Goal: Check status: Check status

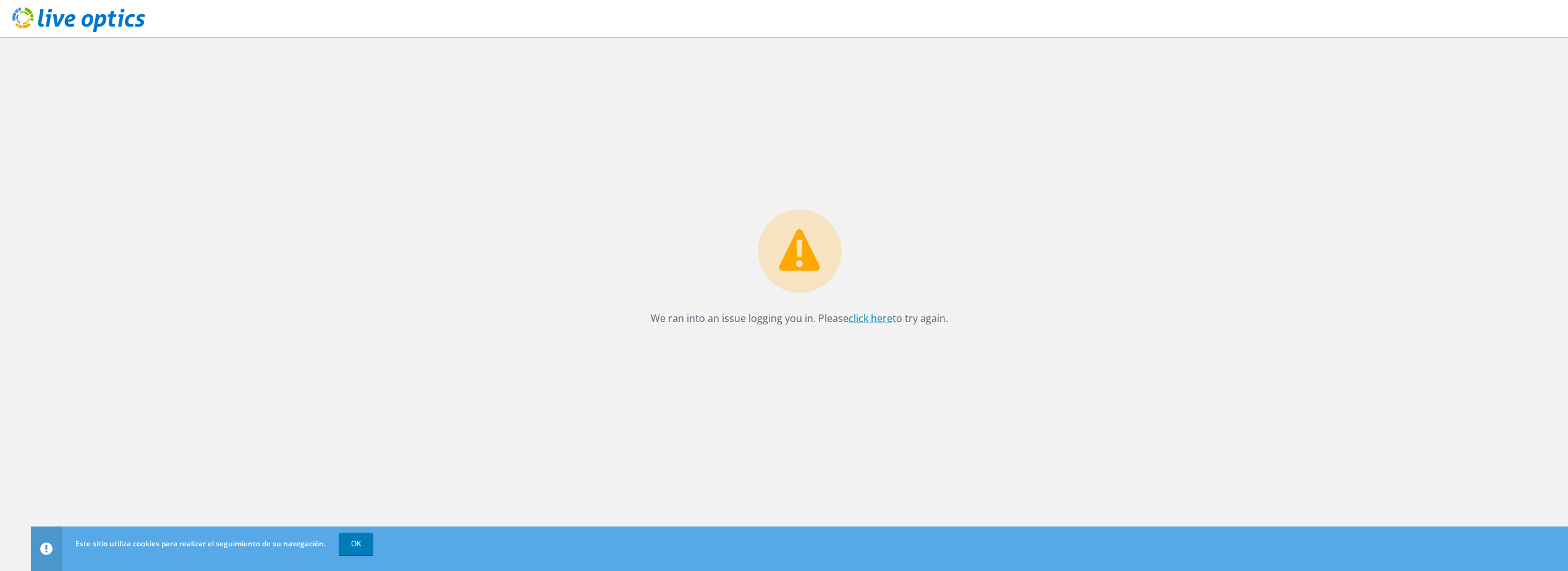
click at [864, 316] on link "click here" at bounding box center [871, 318] width 44 height 13
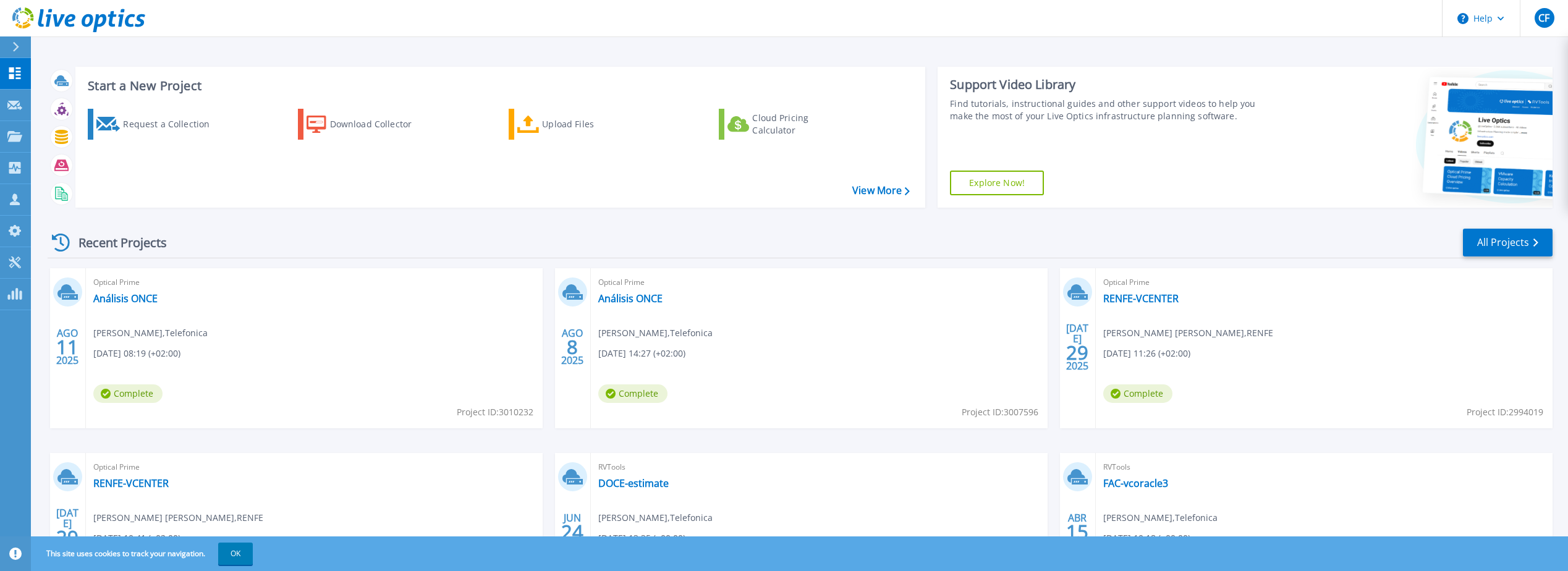
click at [283, 226] on div "Recent Projects All Projects AGO 11 2025 Optical Prime Análisis ONCE Carlos Fer…" at bounding box center [800, 432] width 1505 height 430
click at [104, 295] on link "Análisis ONCE" at bounding box center [126, 299] width 64 height 13
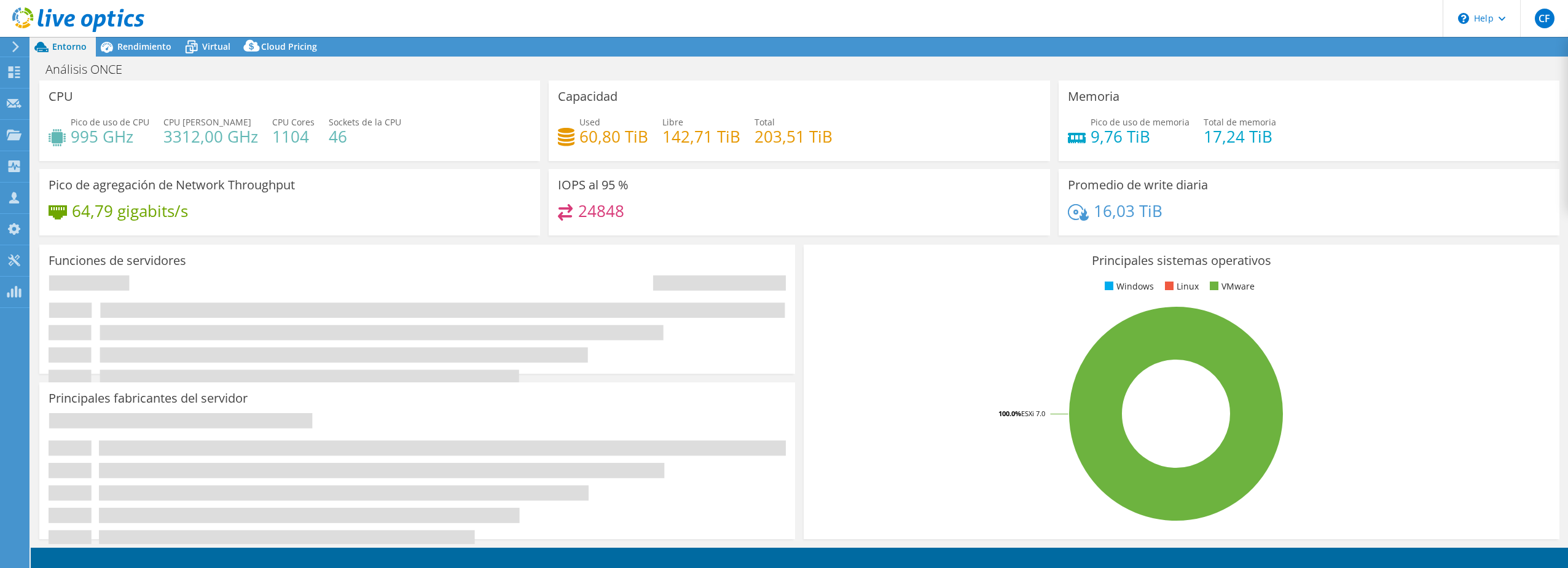
select select "USD"
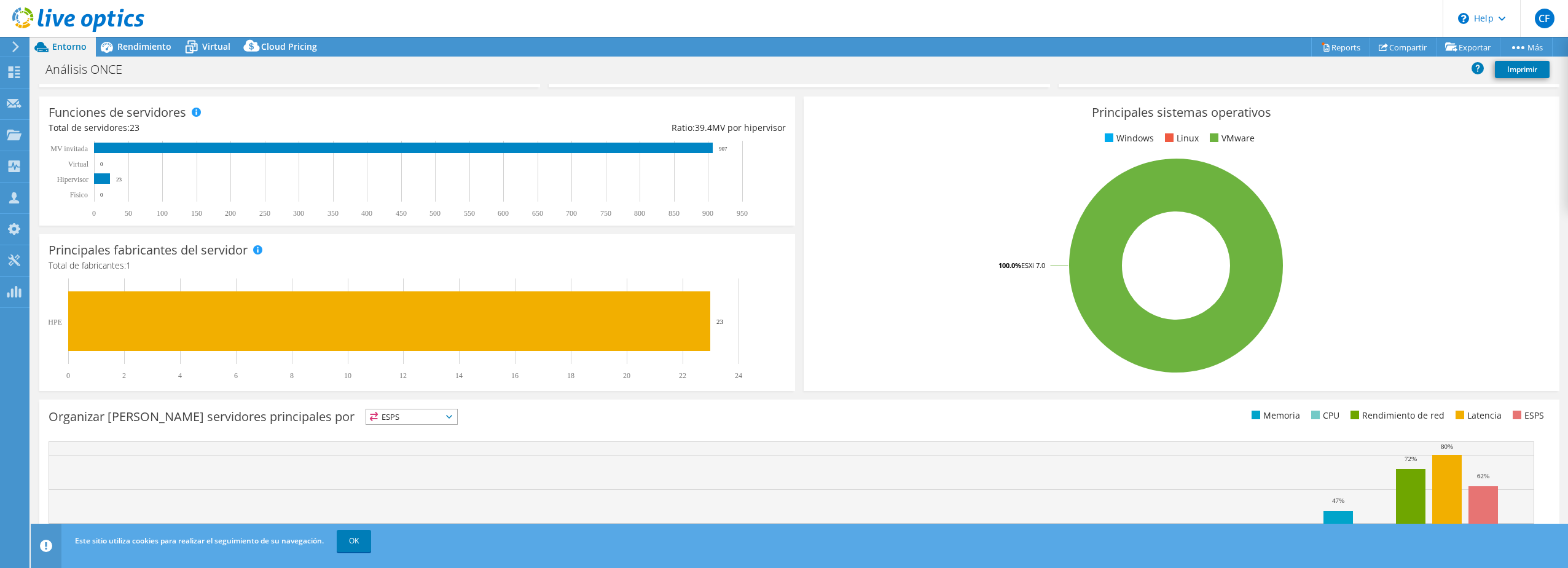
scroll to position [253, 0]
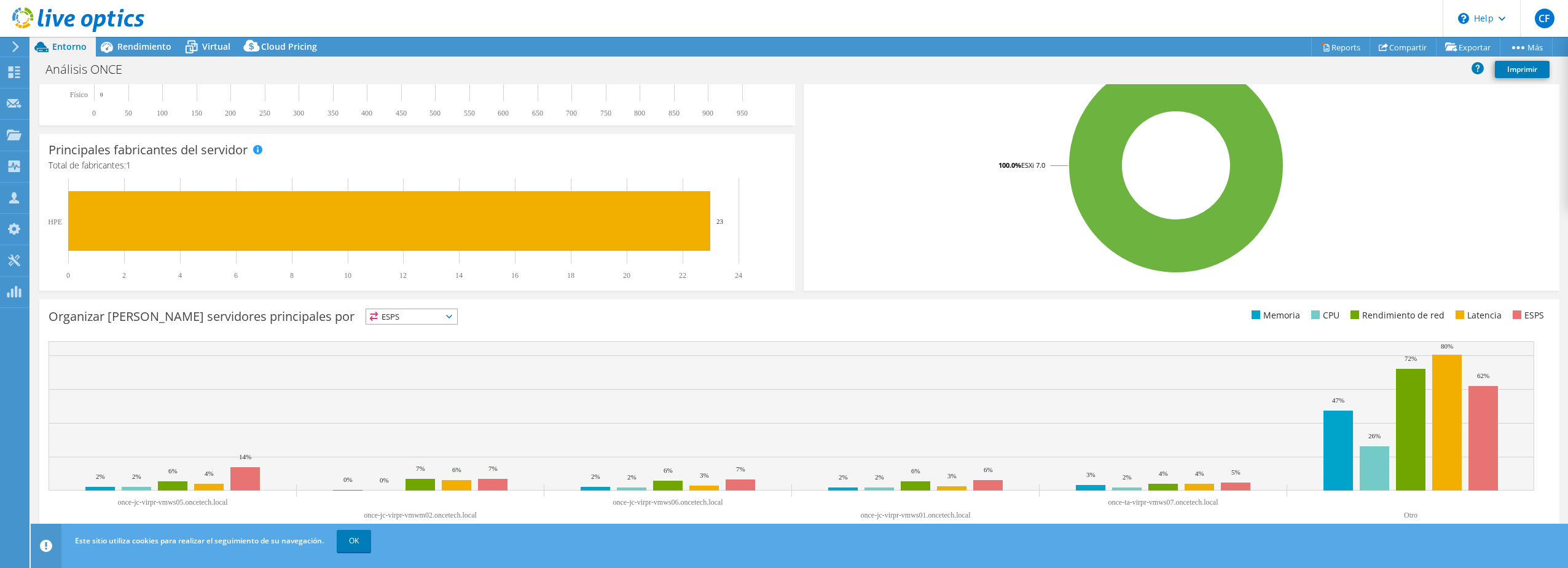
click at [385, 318] on span "ESPS" at bounding box center [412, 316] width 91 height 15
click at [271, 291] on div "Principales fabricantes del servidor Se muestran los fabricantes de los servido…" at bounding box center [417, 212] width 764 height 165
drag, startPoint x: 352, startPoint y: 544, endPoint x: 352, endPoint y: 538, distance: 6.0
click at [352, 544] on link "OK" at bounding box center [354, 541] width 34 height 22
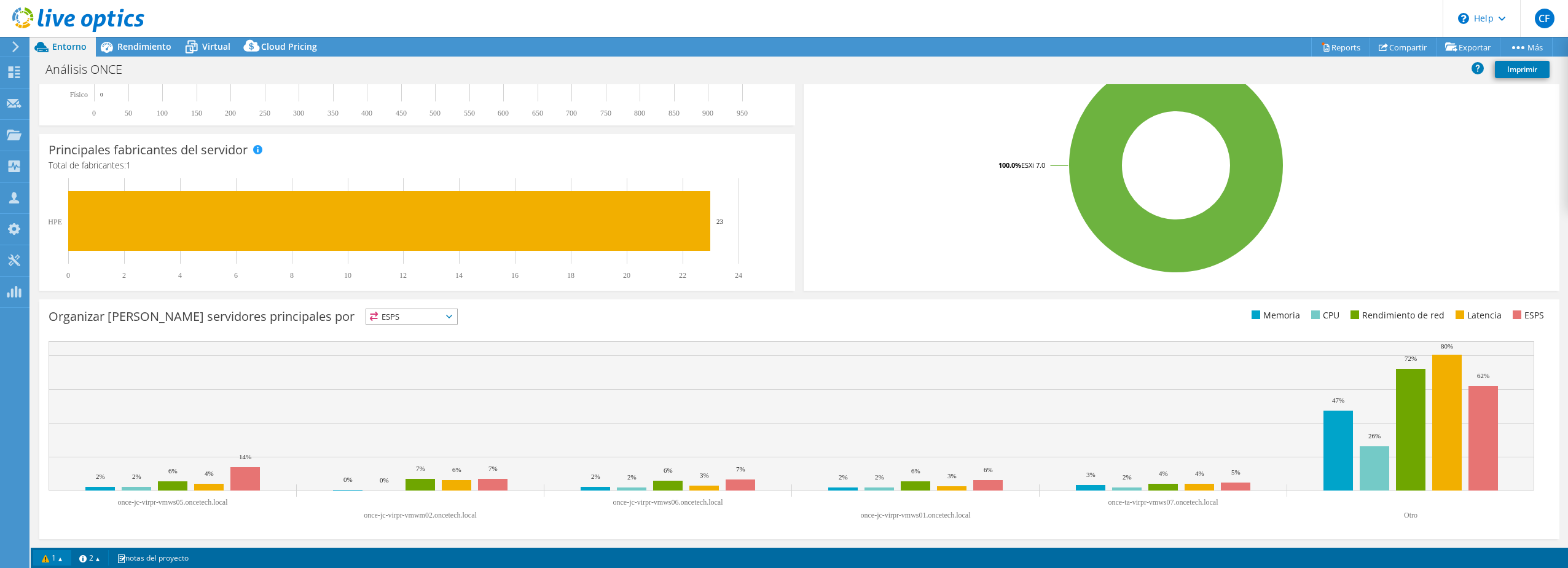
click at [62, 561] on link "1" at bounding box center [52, 558] width 38 height 16
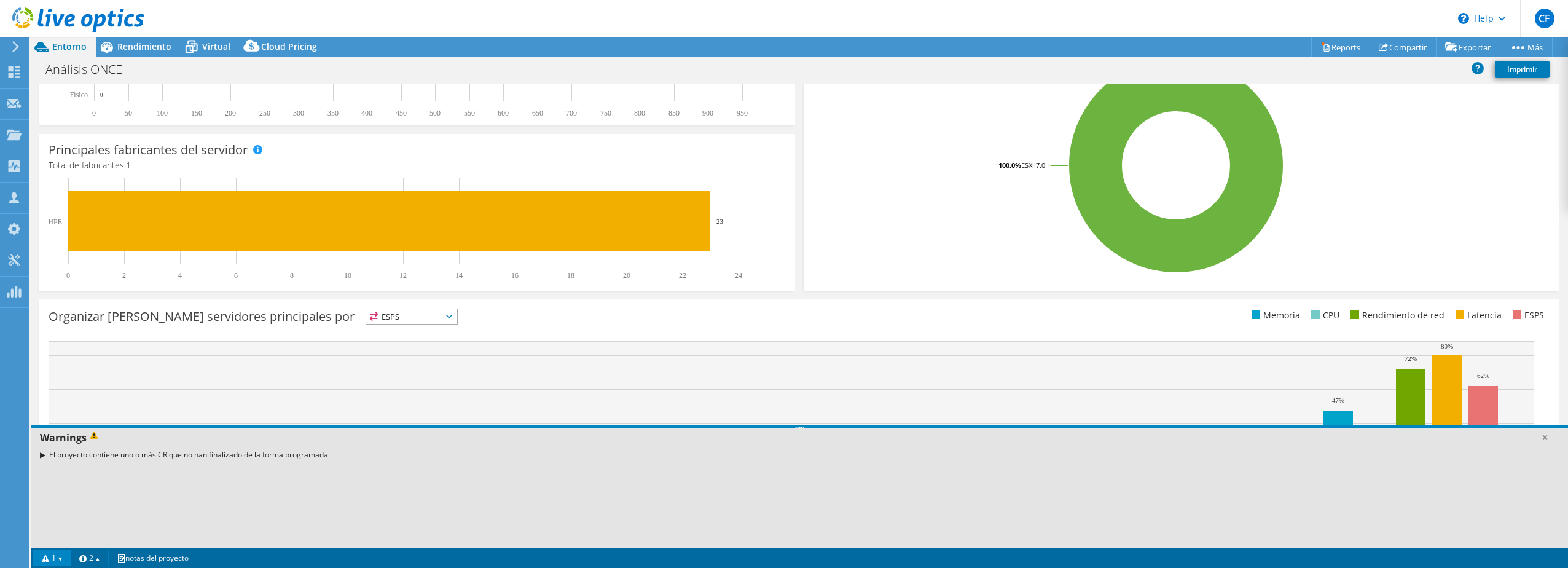
click at [41, 454] on div "El proyecto contiene uno o más CR que no han finalizado de la forma programada." at bounding box center [798, 454] width 1537 height 18
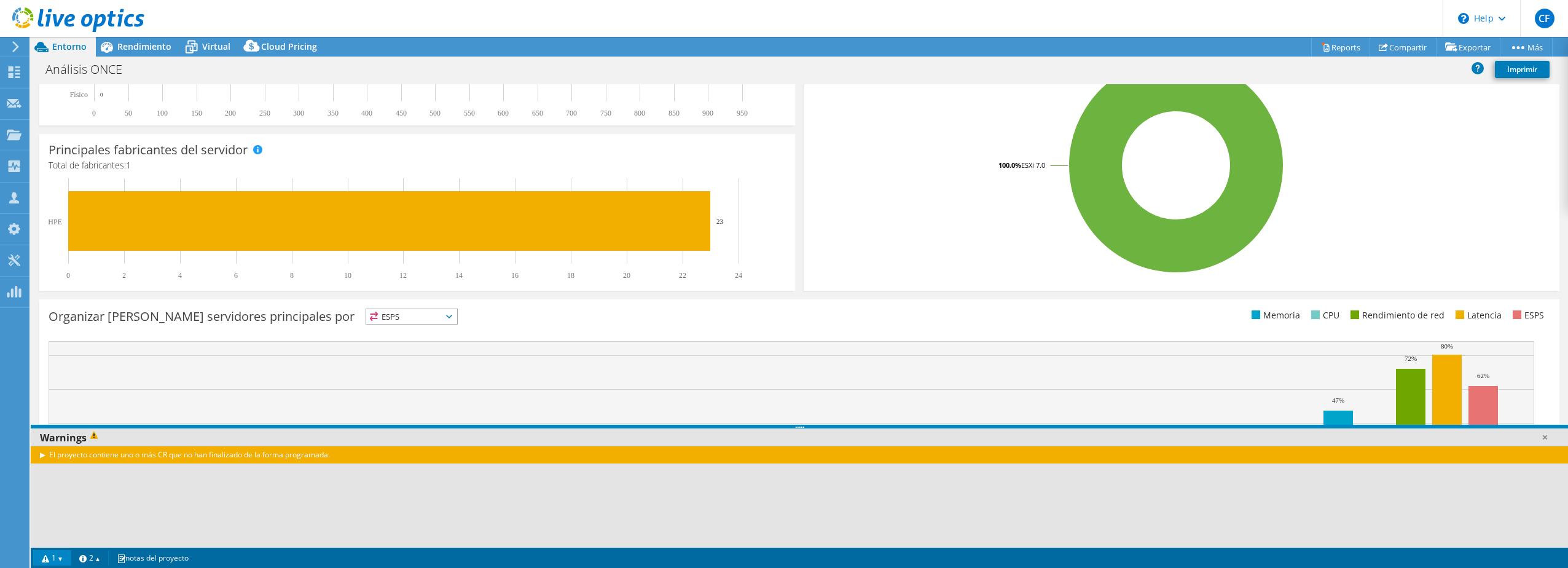
click at [67, 456] on div "El proyecto contiene uno o más CR que no han finalizado de la forma programada." at bounding box center [798, 454] width 1537 height 18
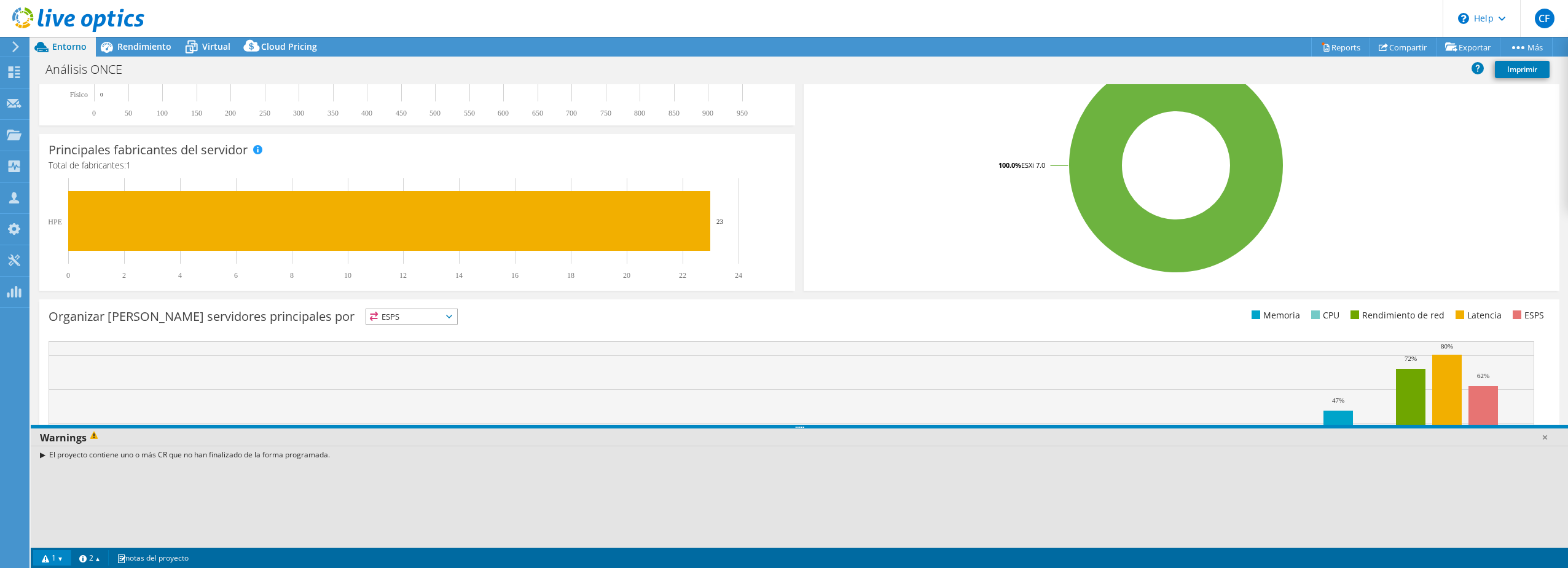
click at [43, 455] on div "El proyecto contiene uno o más CR que no han finalizado de la forma programada." at bounding box center [798, 454] width 1537 height 18
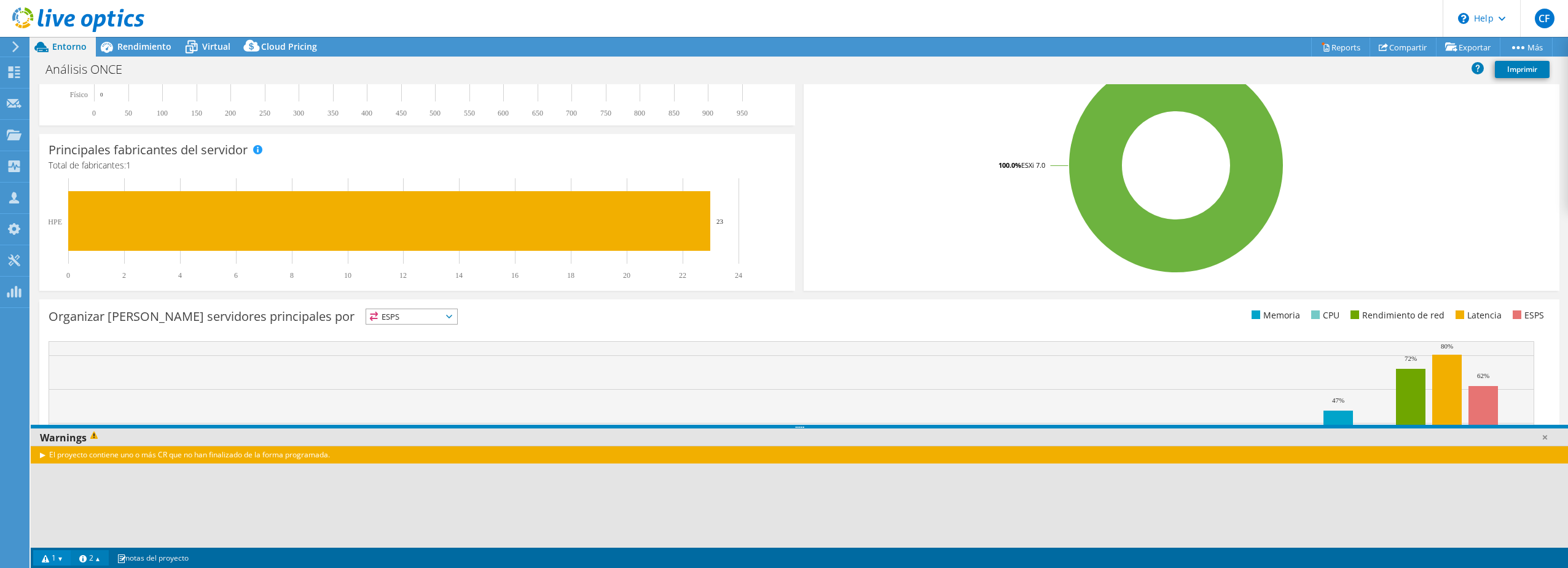
click at [98, 557] on link "2" at bounding box center [90, 558] width 38 height 16
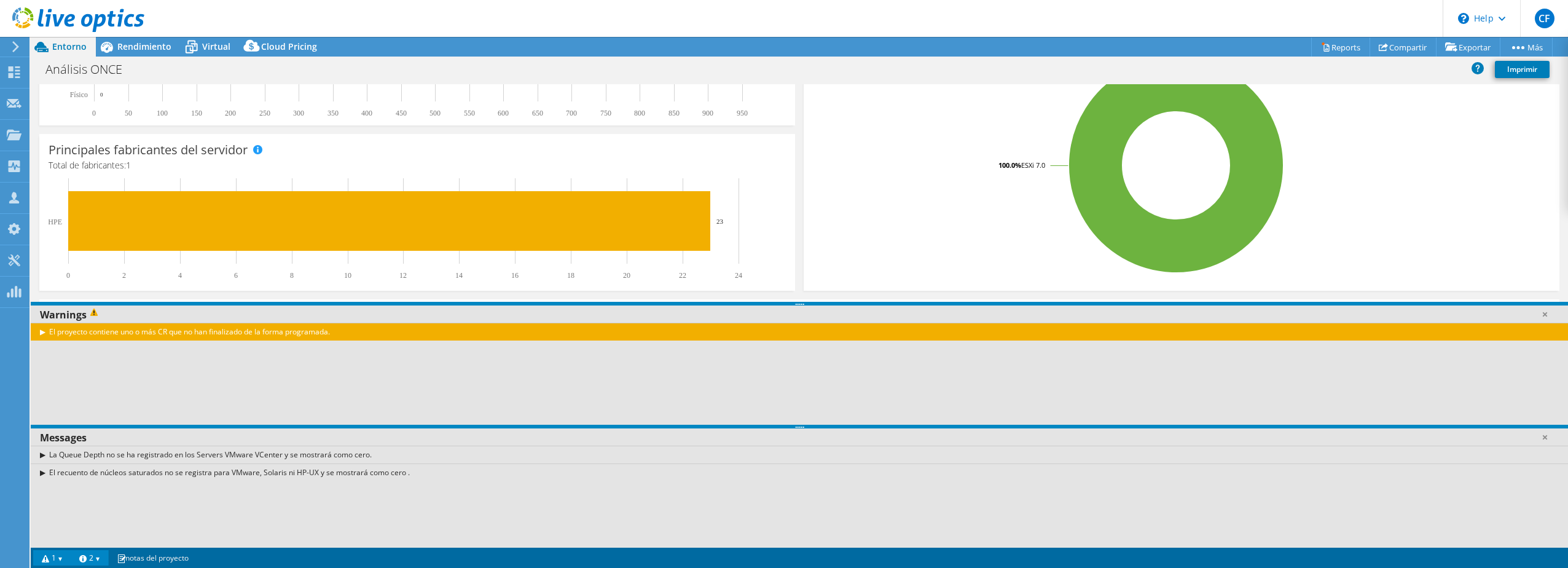
click at [98, 557] on link "2" at bounding box center [90, 558] width 38 height 16
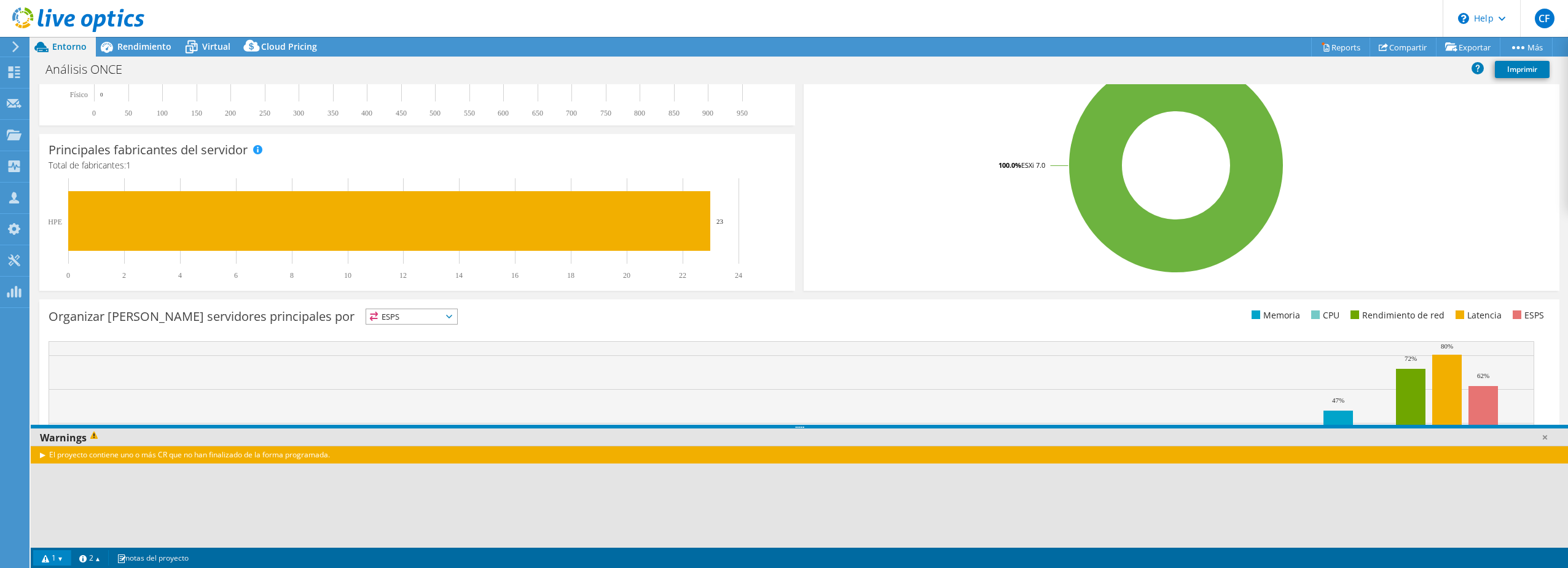
click at [55, 558] on link "1" at bounding box center [52, 558] width 38 height 16
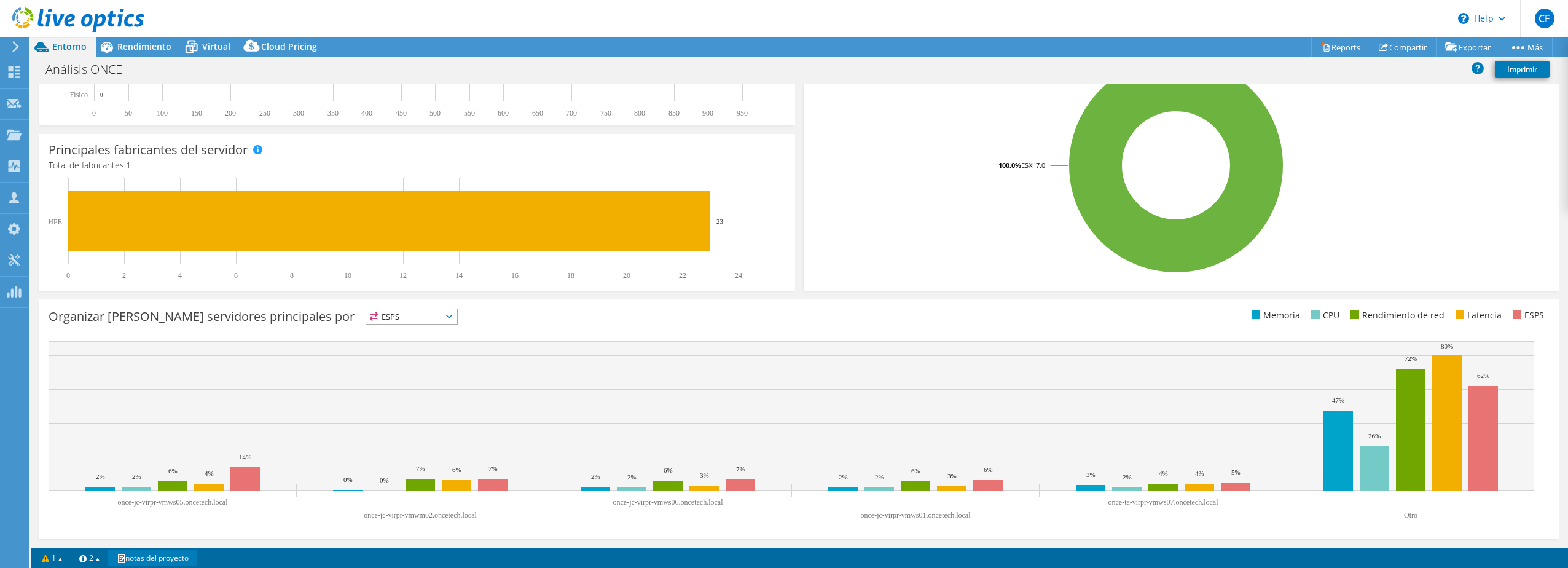
click at [136, 558] on link "notas del proyecto" at bounding box center [153, 558] width 89 height 16
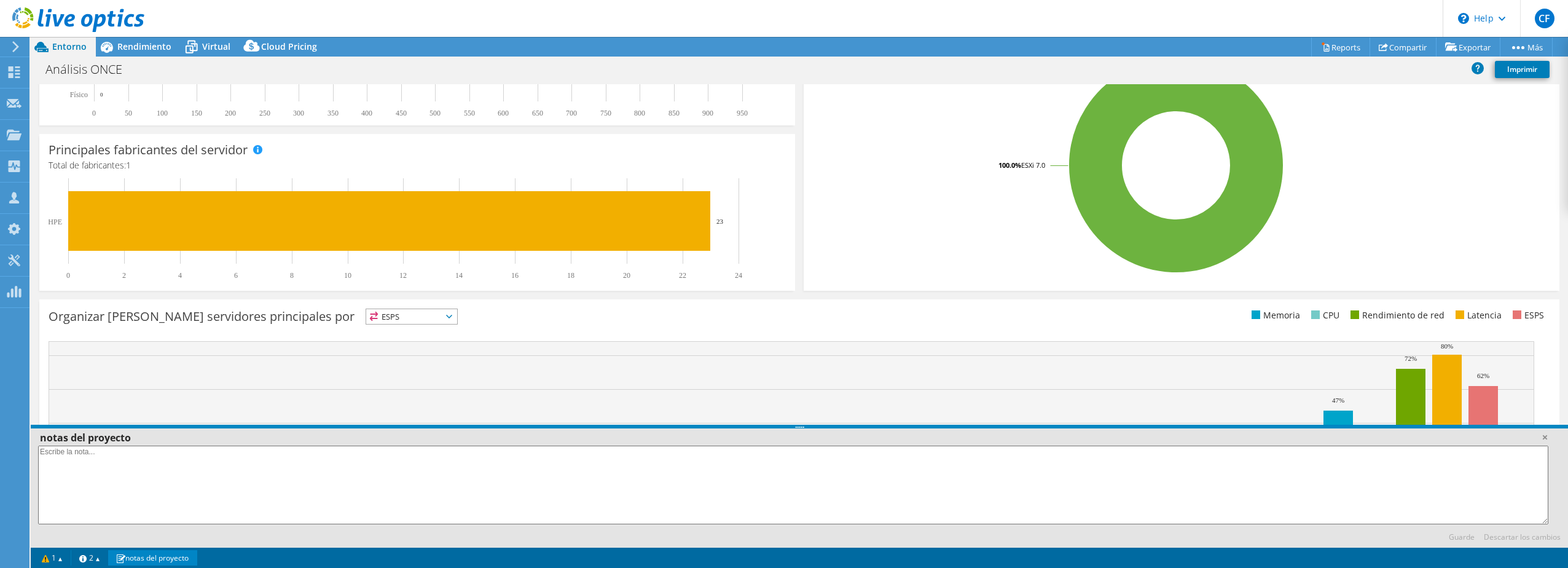
click at [136, 558] on link "notas del proyecto" at bounding box center [153, 558] width 89 height 16
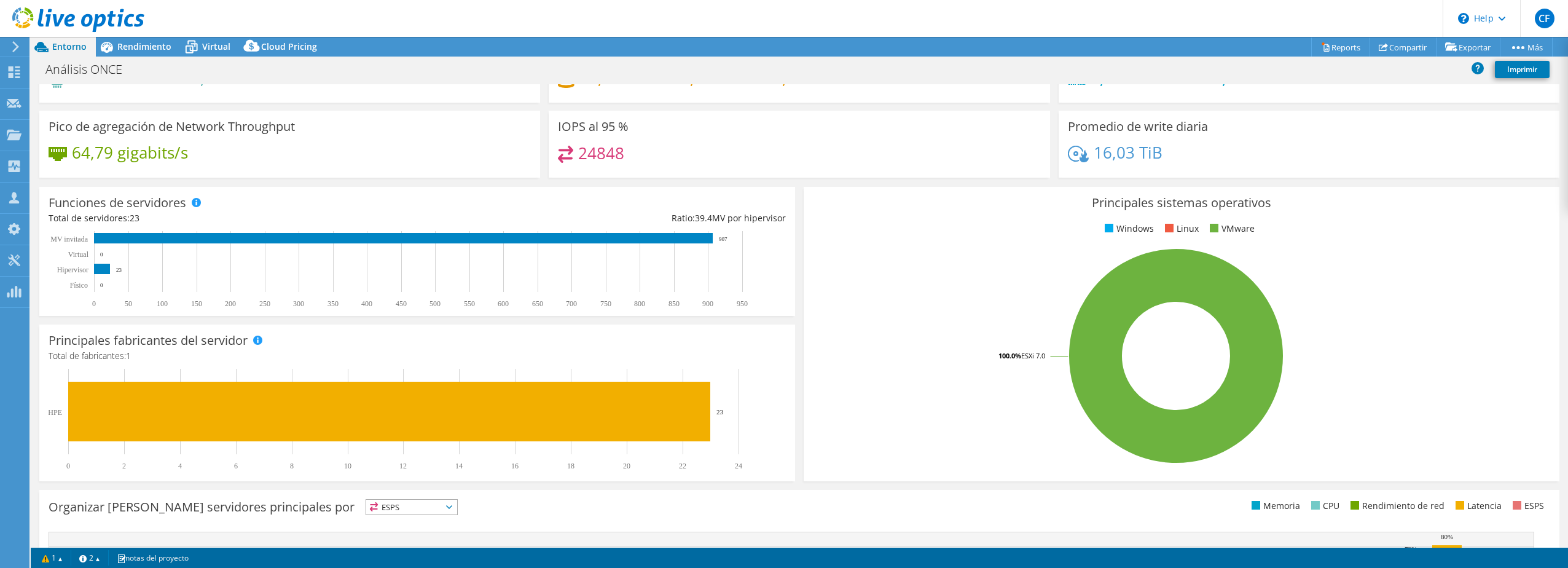
scroll to position [0, 0]
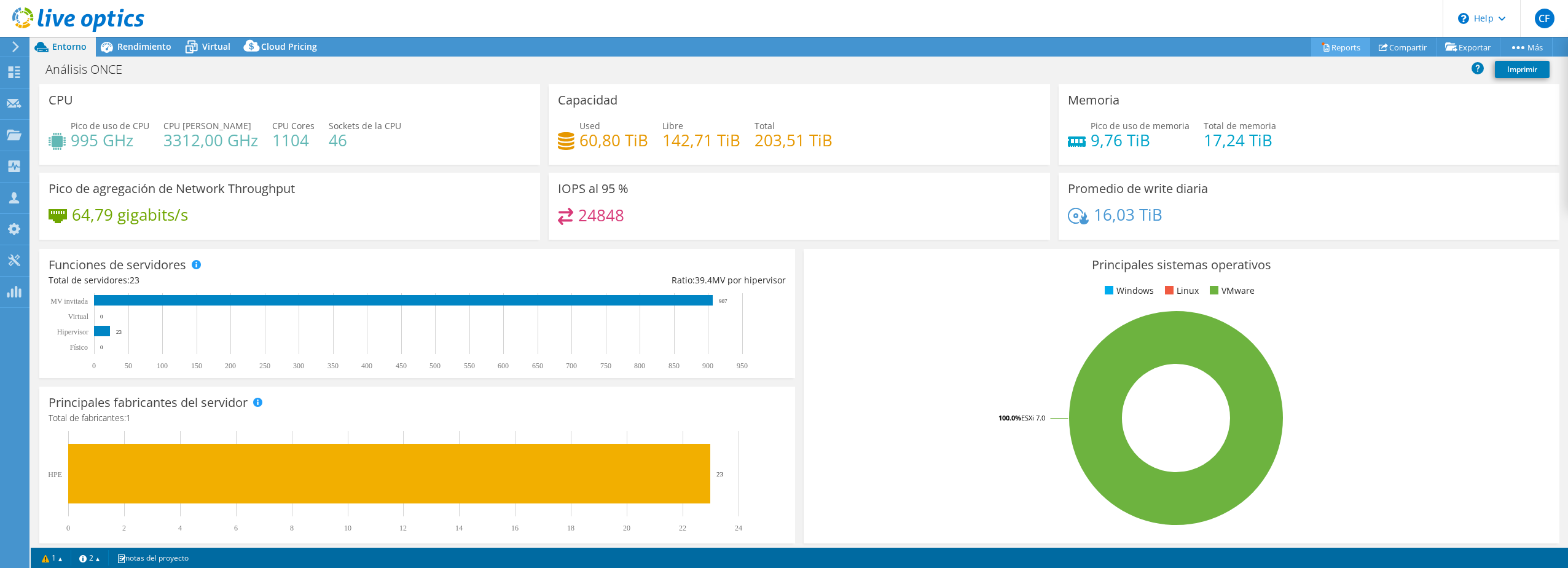
click at [1340, 44] on link "Reports" at bounding box center [1340, 47] width 59 height 19
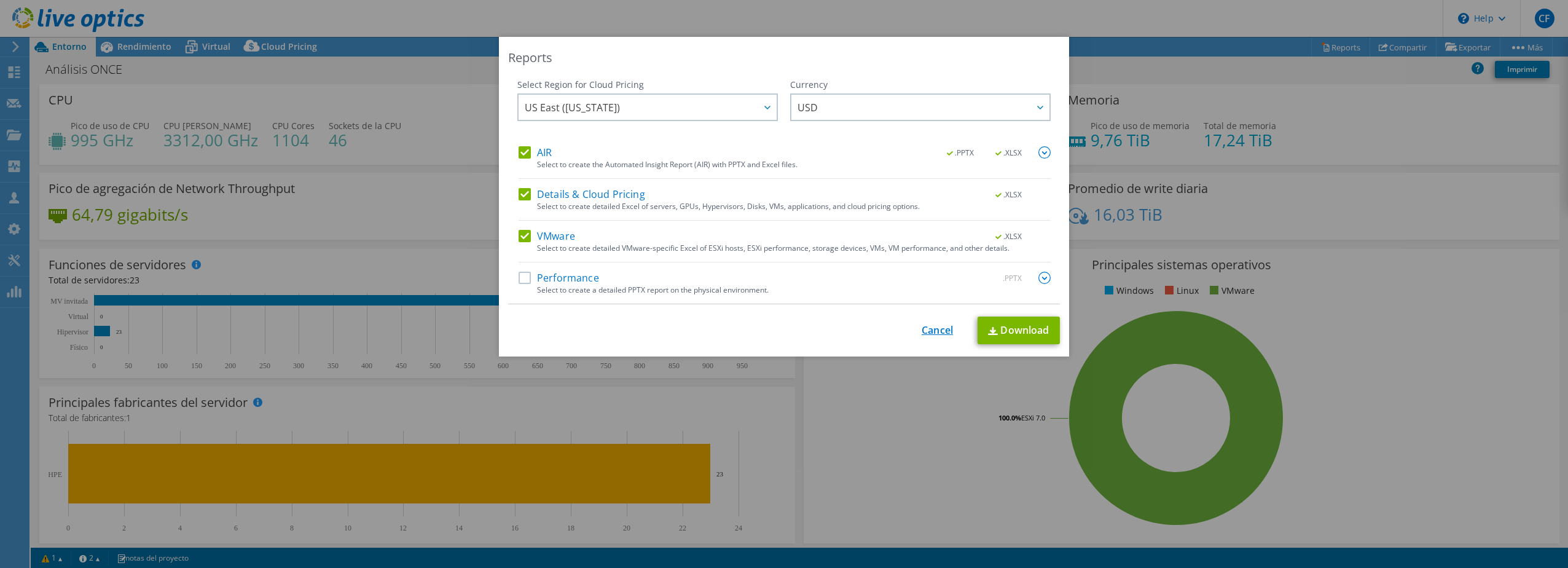
click at [931, 327] on link "Cancel" at bounding box center [937, 330] width 31 height 12
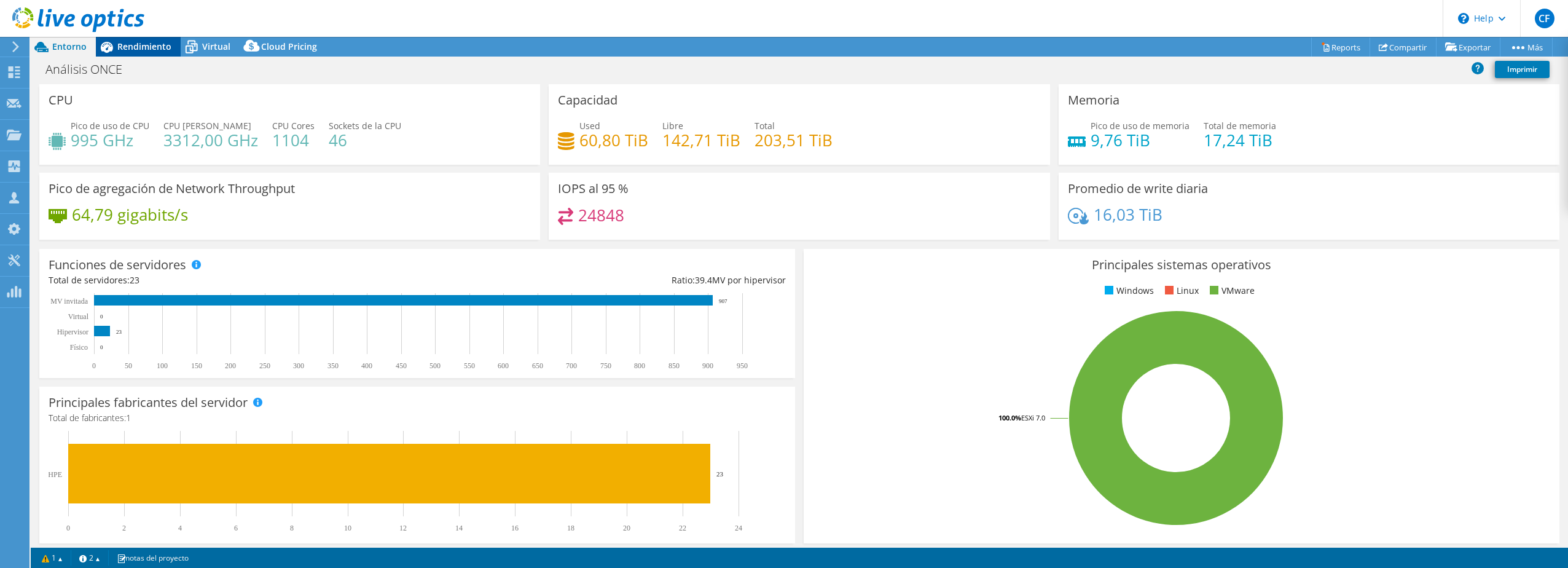
click at [140, 47] on span "Rendimiento" at bounding box center [143, 46] width 54 height 12
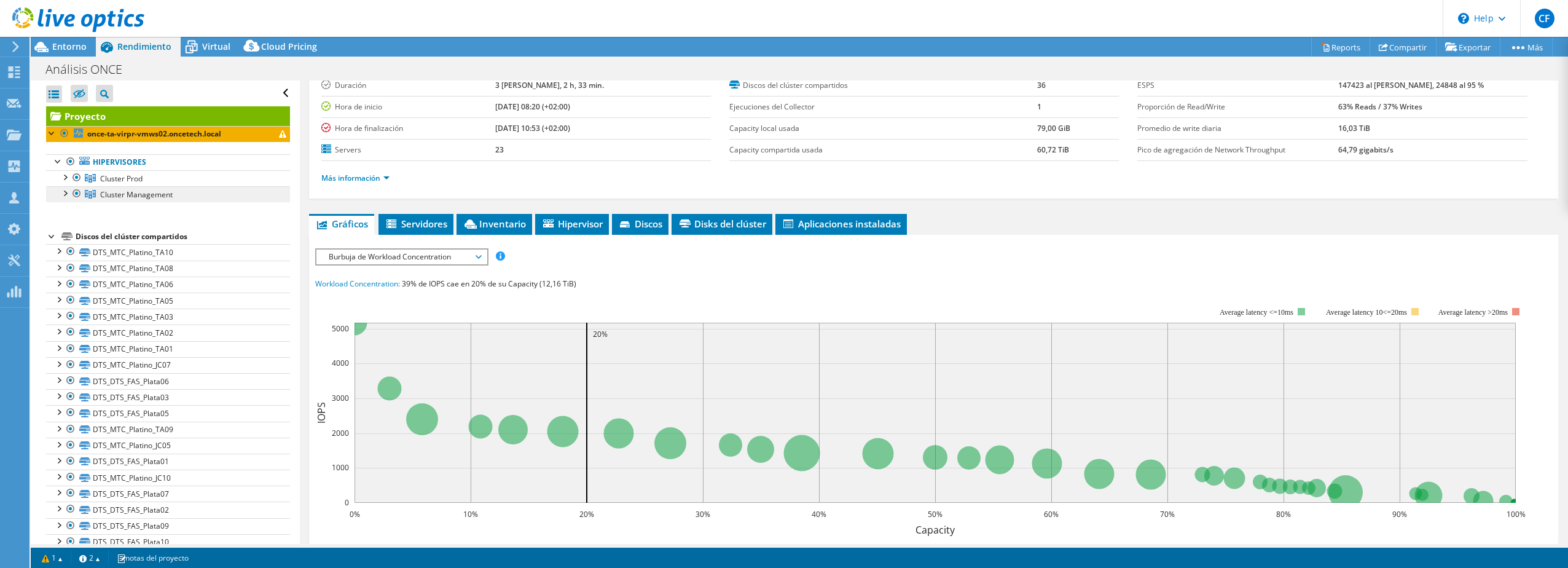
scroll to position [83, 0]
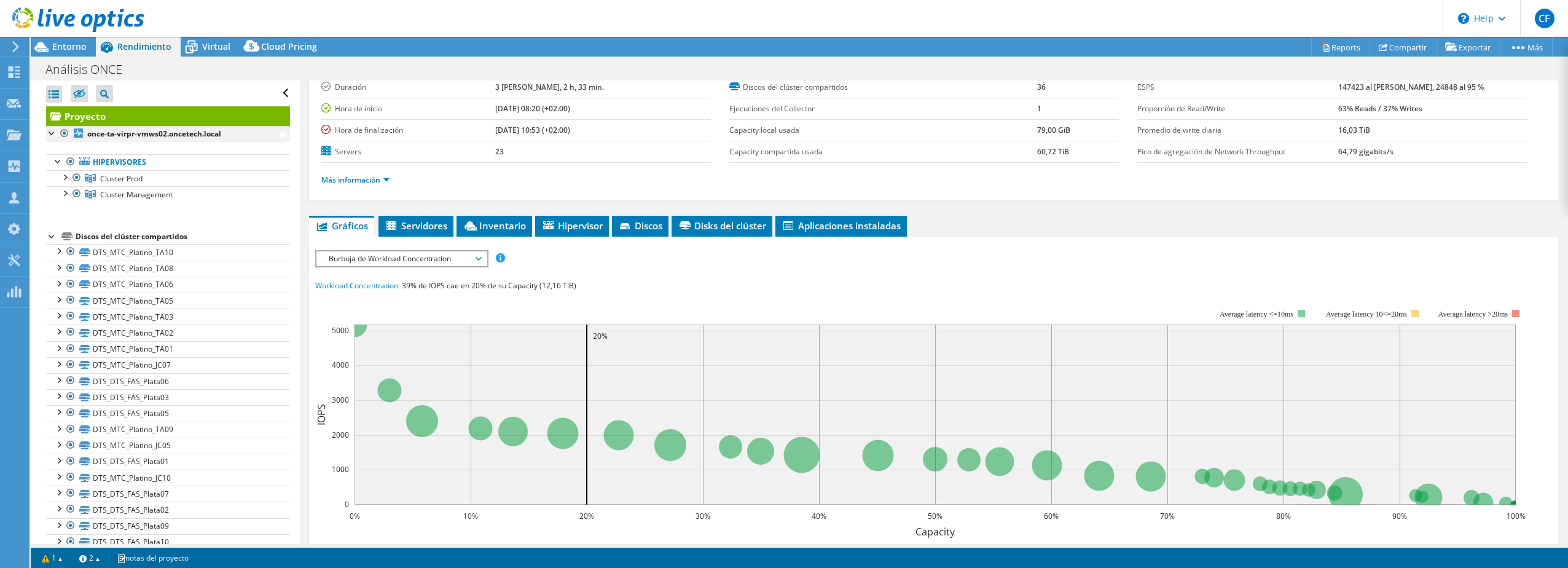
click at [52, 133] on div at bounding box center [52, 133] width 12 height 12
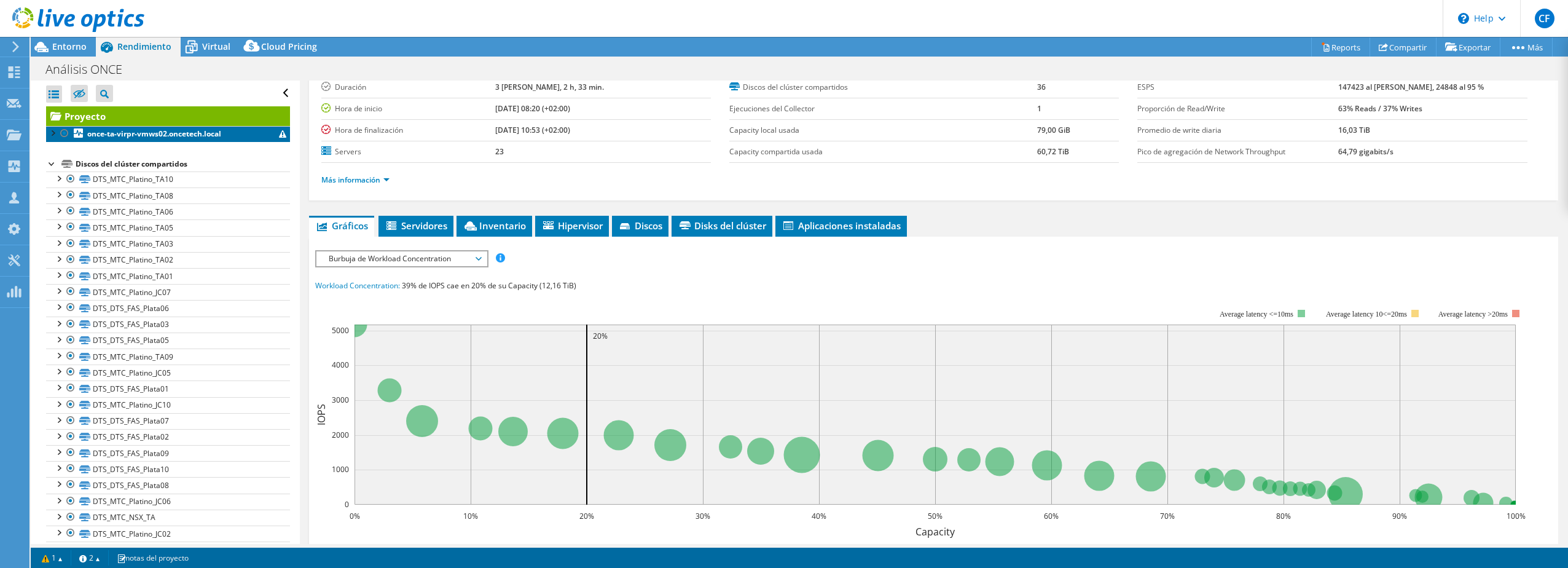
click at [279, 135] on span at bounding box center [282, 133] width 7 height 7
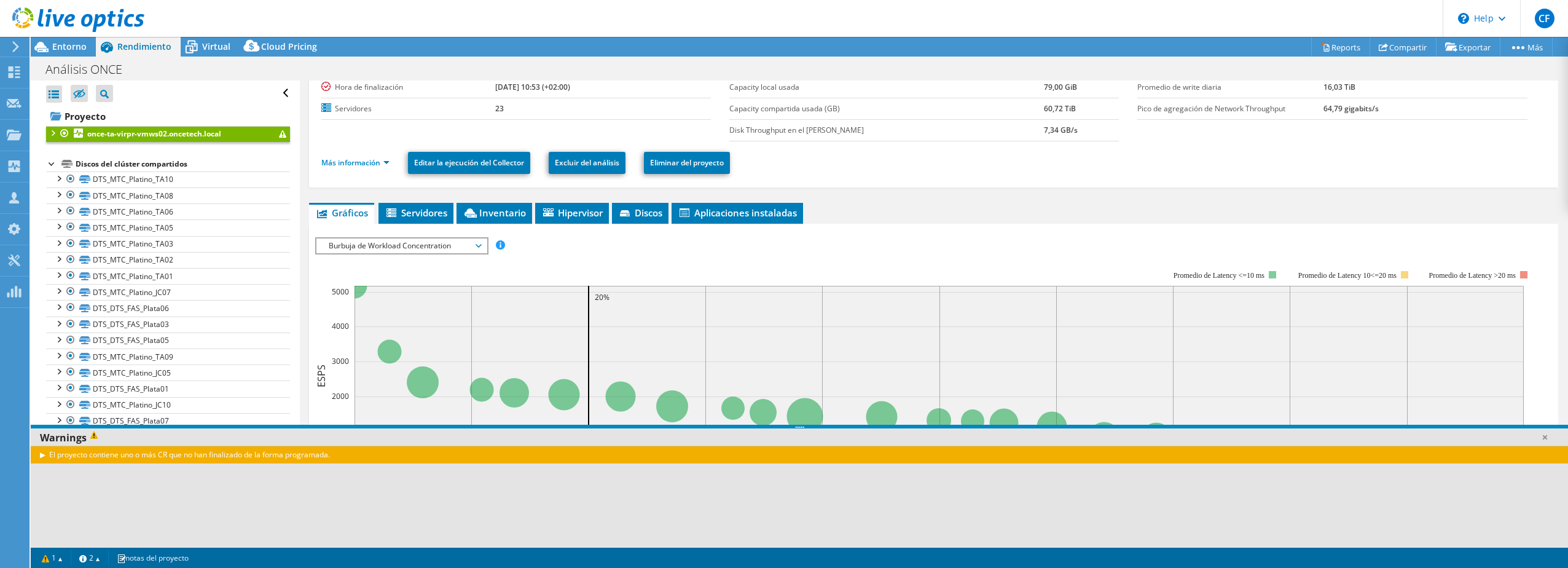
click at [42, 454] on div "El proyecto contiene uno o más CR que no han finalizado de la forma programada." at bounding box center [798, 454] width 1537 height 18
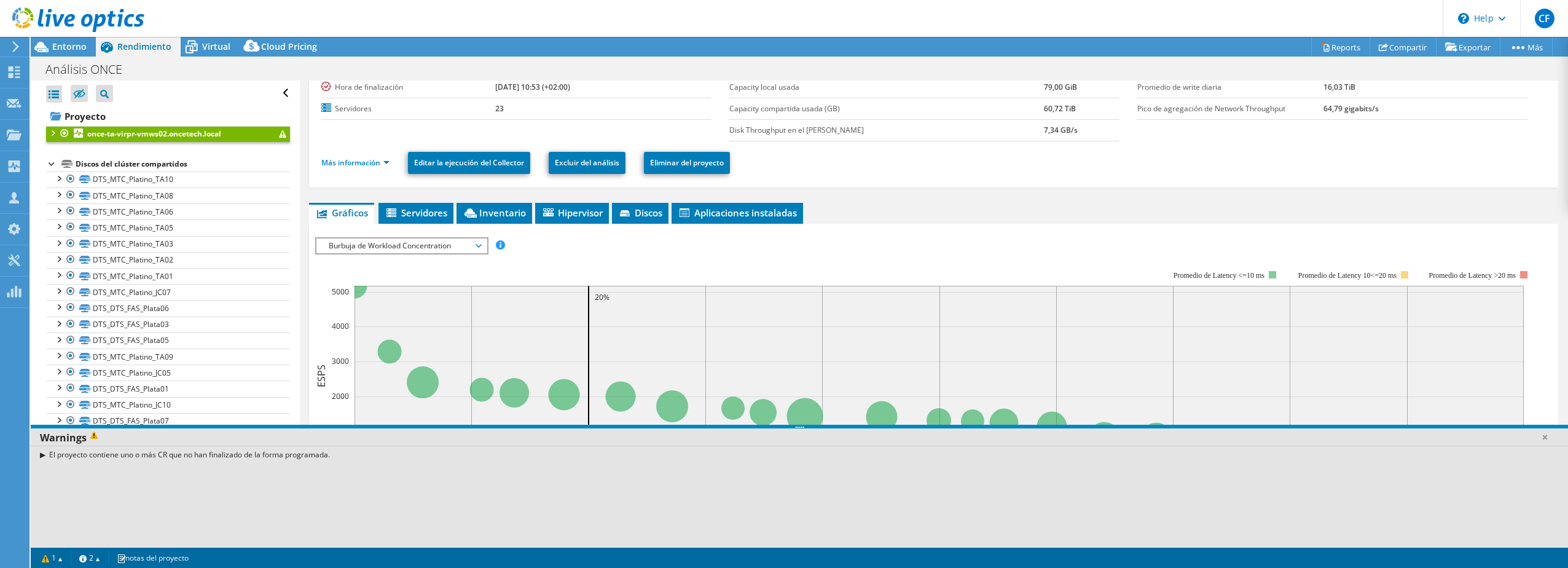
click at [42, 454] on div "El proyecto contiene uno o más CR que no han finalizado de la forma programada." at bounding box center [798, 454] width 1537 height 18
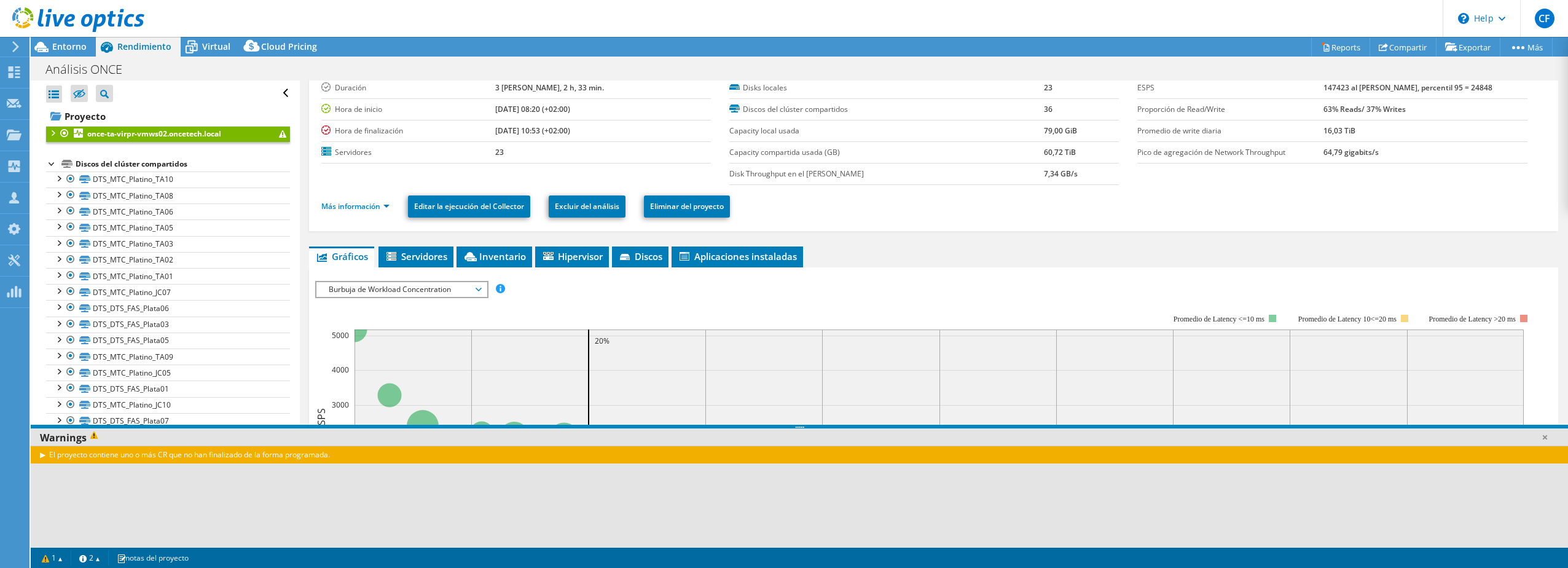
scroll to position [0, 0]
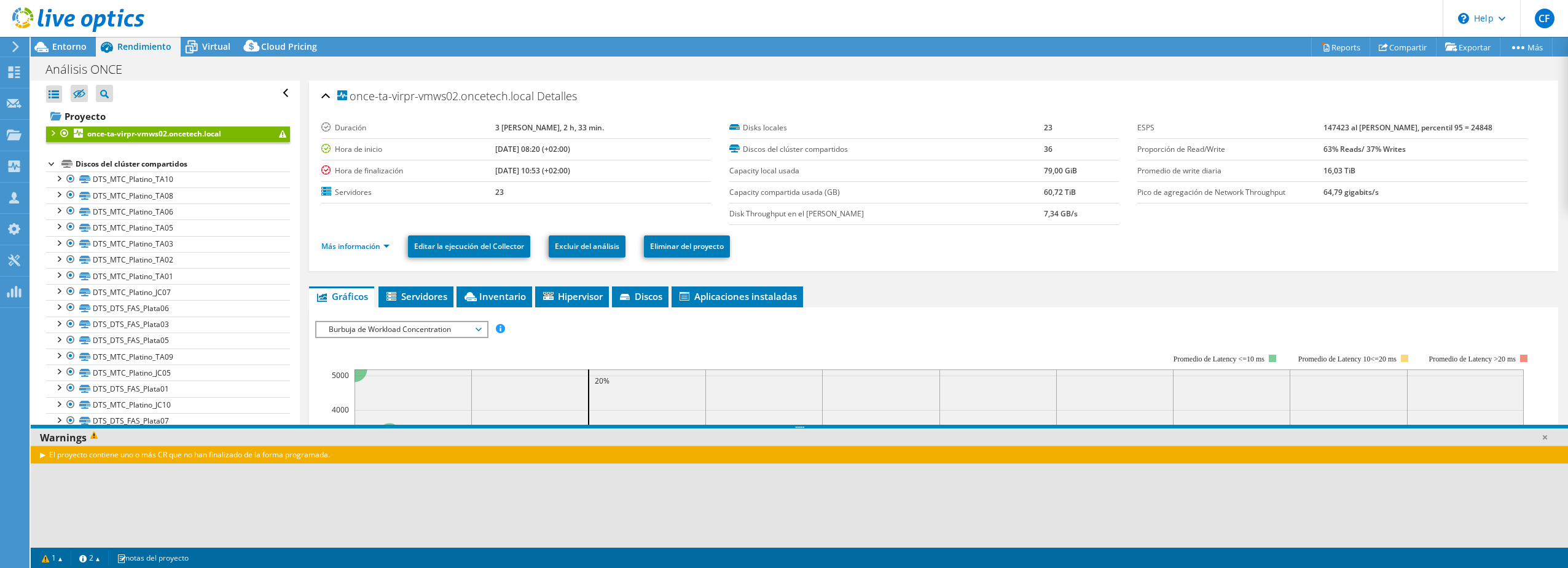
click at [48, 162] on div at bounding box center [52, 163] width 12 height 12
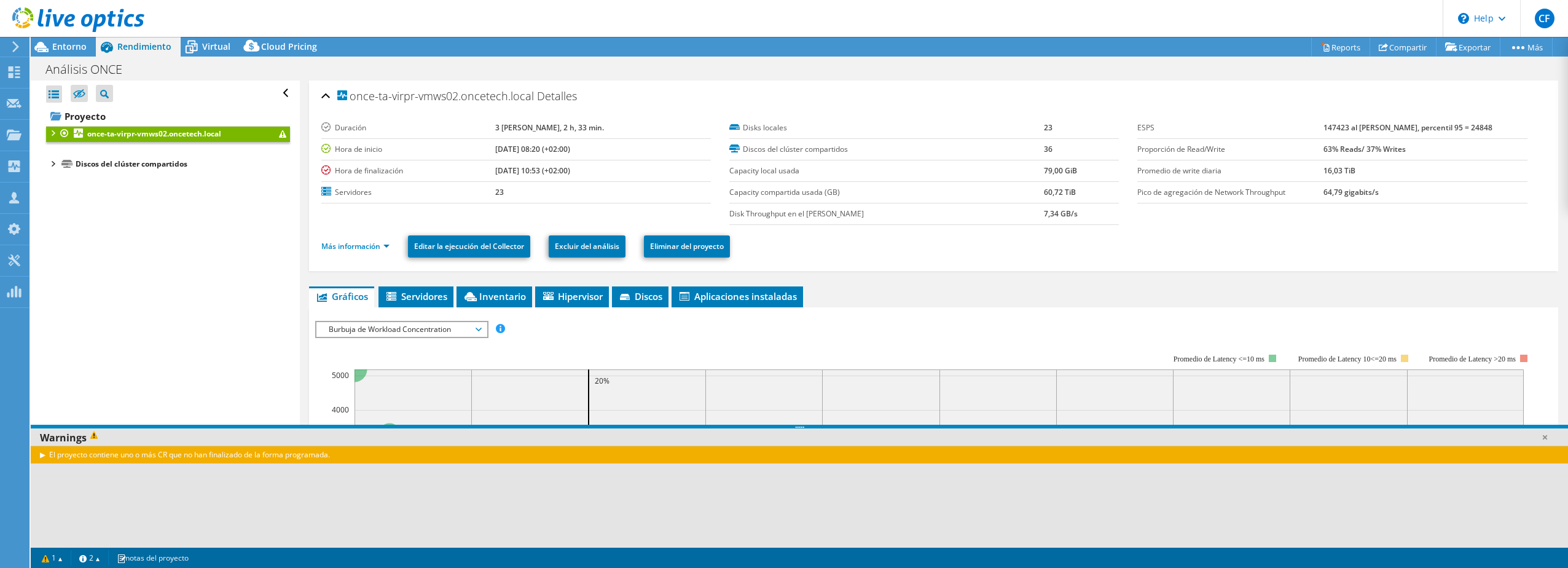
click at [55, 132] on div at bounding box center [52, 133] width 12 height 12
click at [120, 162] on link "Hipervisores" at bounding box center [168, 162] width 244 height 16
click at [119, 179] on span "Cluster Prod" at bounding box center [121, 178] width 42 height 10
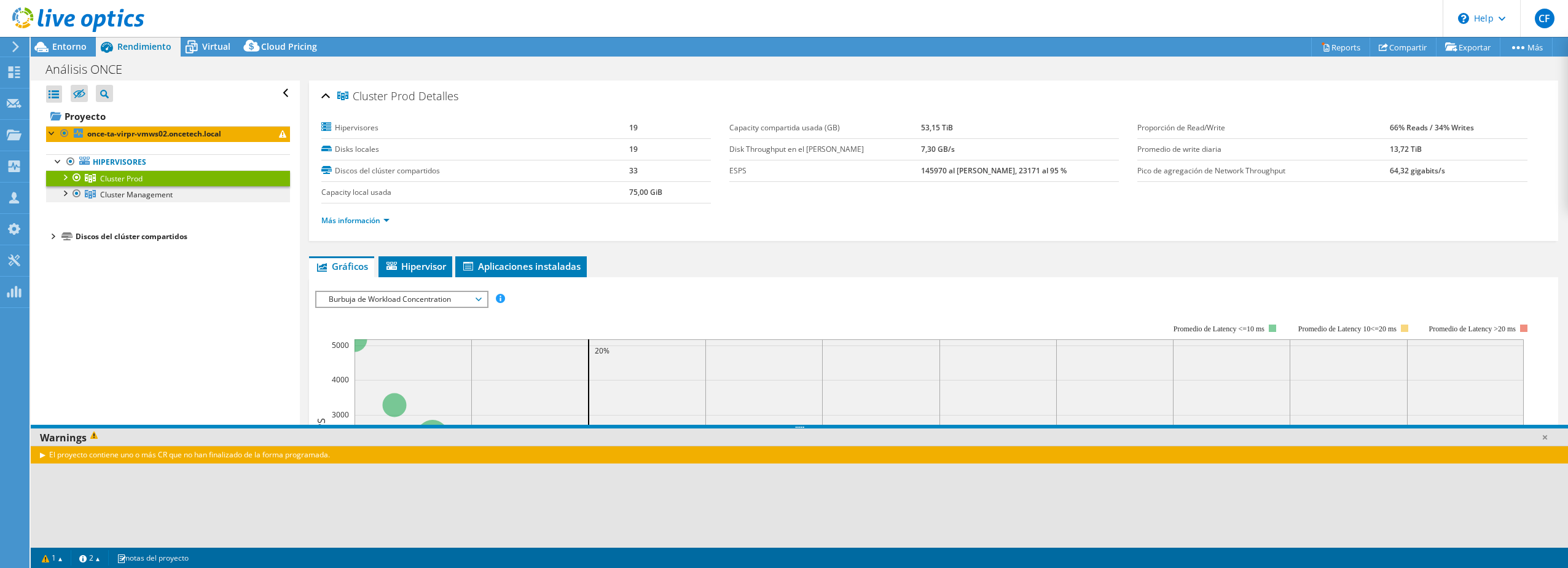
click at [111, 184] on span "Cluster Management" at bounding box center [121, 178] width 42 height 10
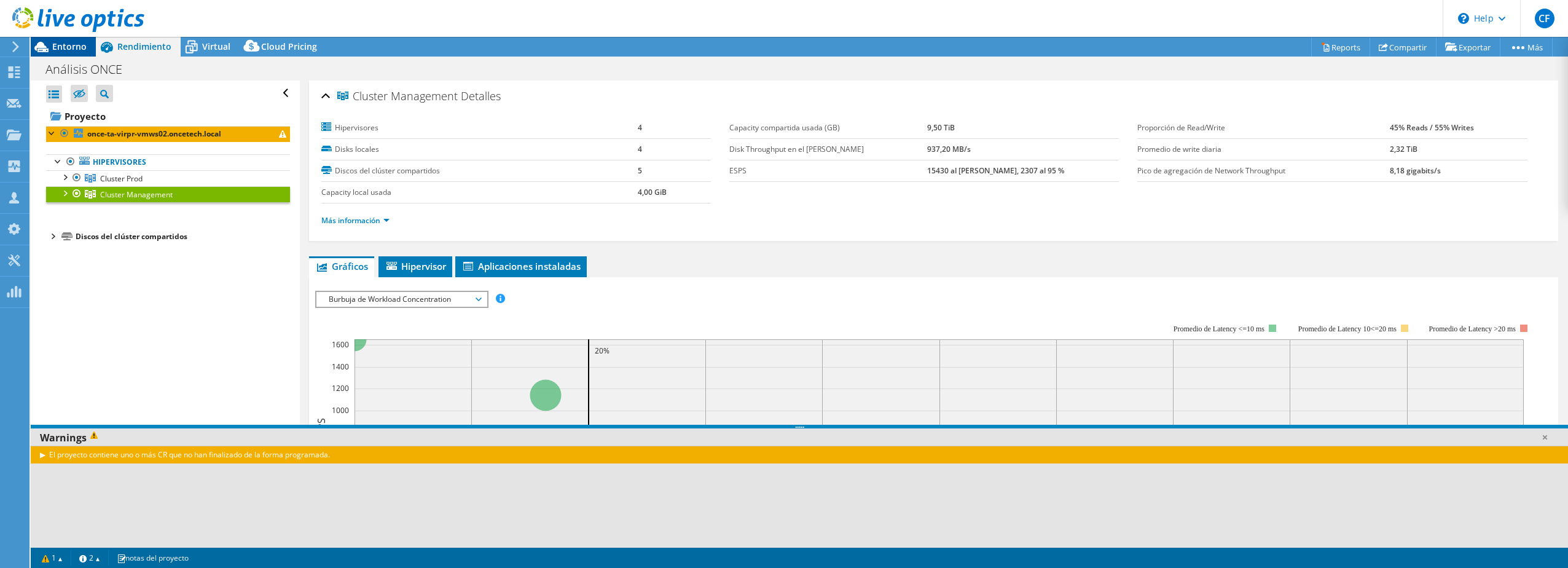
click at [55, 47] on span "Entorno" at bounding box center [69, 46] width 34 height 12
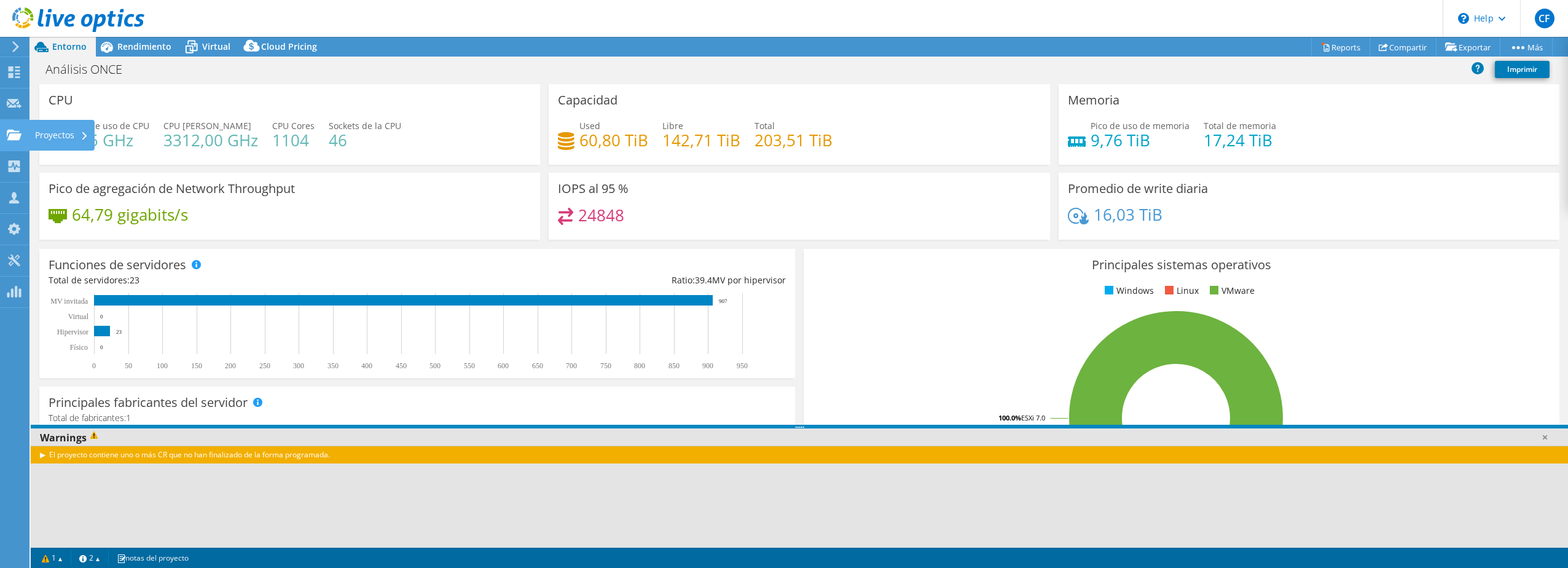
click at [16, 136] on use at bounding box center [14, 133] width 15 height 10
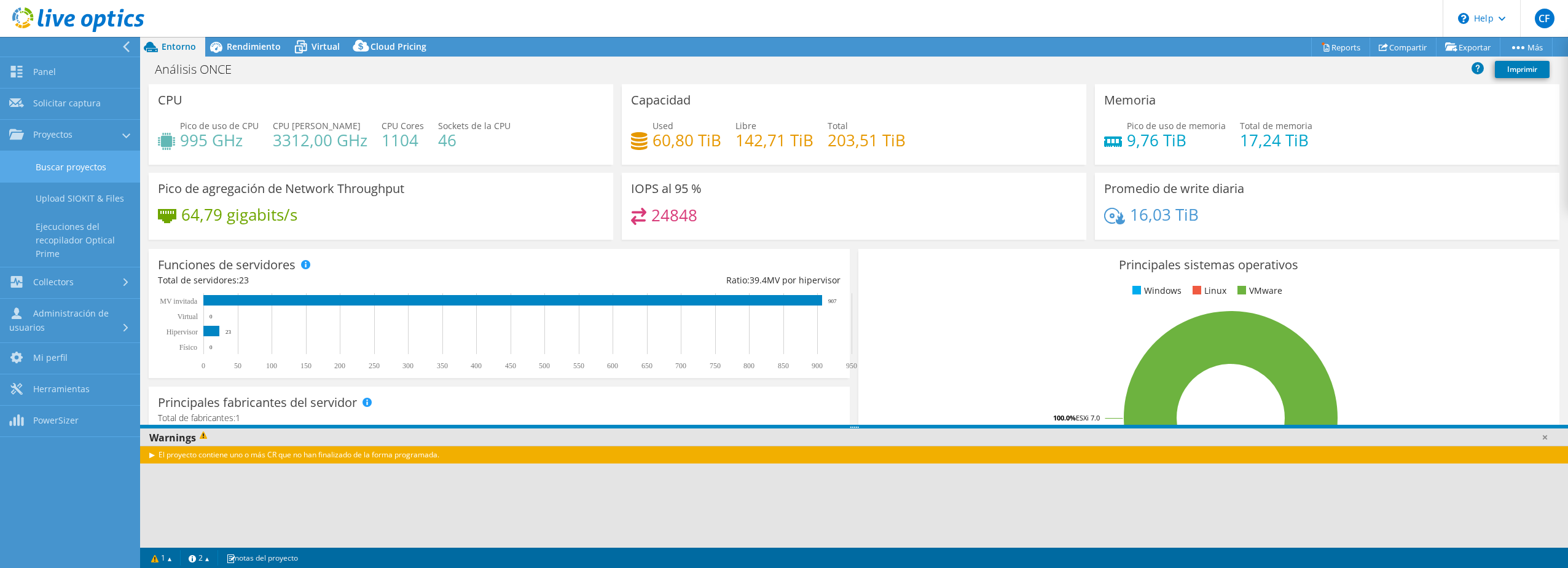
click at [66, 166] on link "Buscar proyectos" at bounding box center [70, 167] width 140 height 31
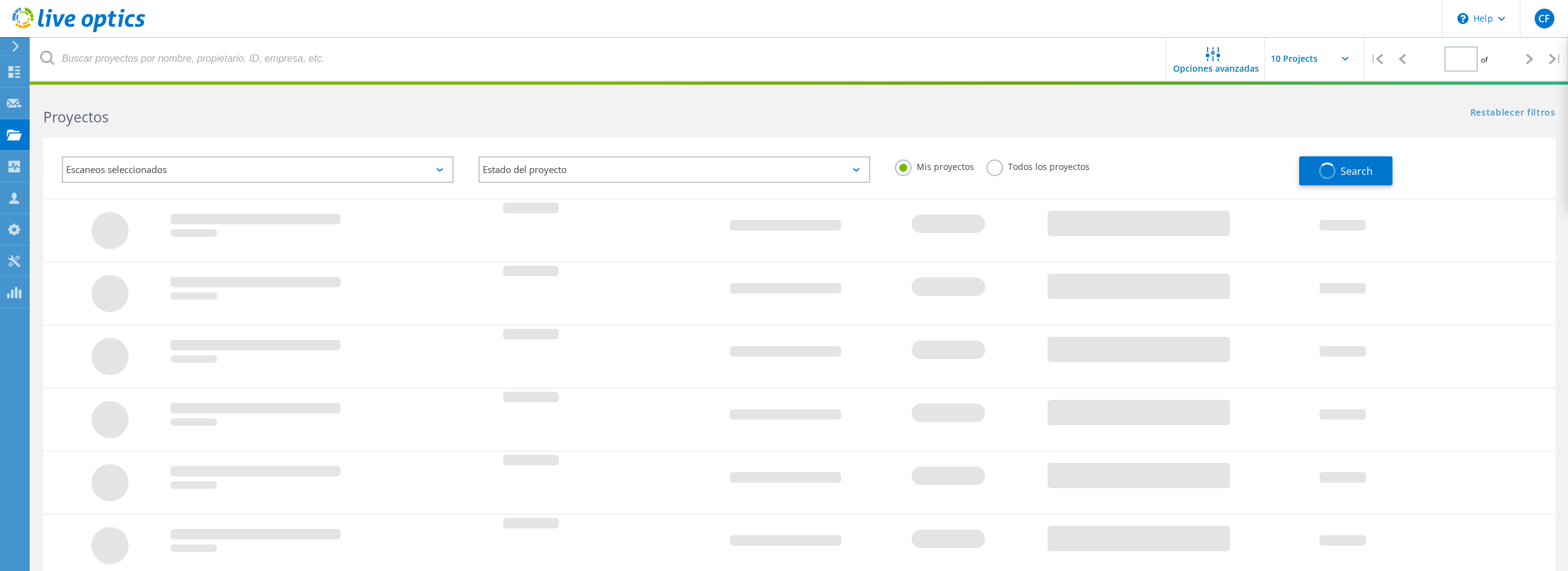
type input "1"
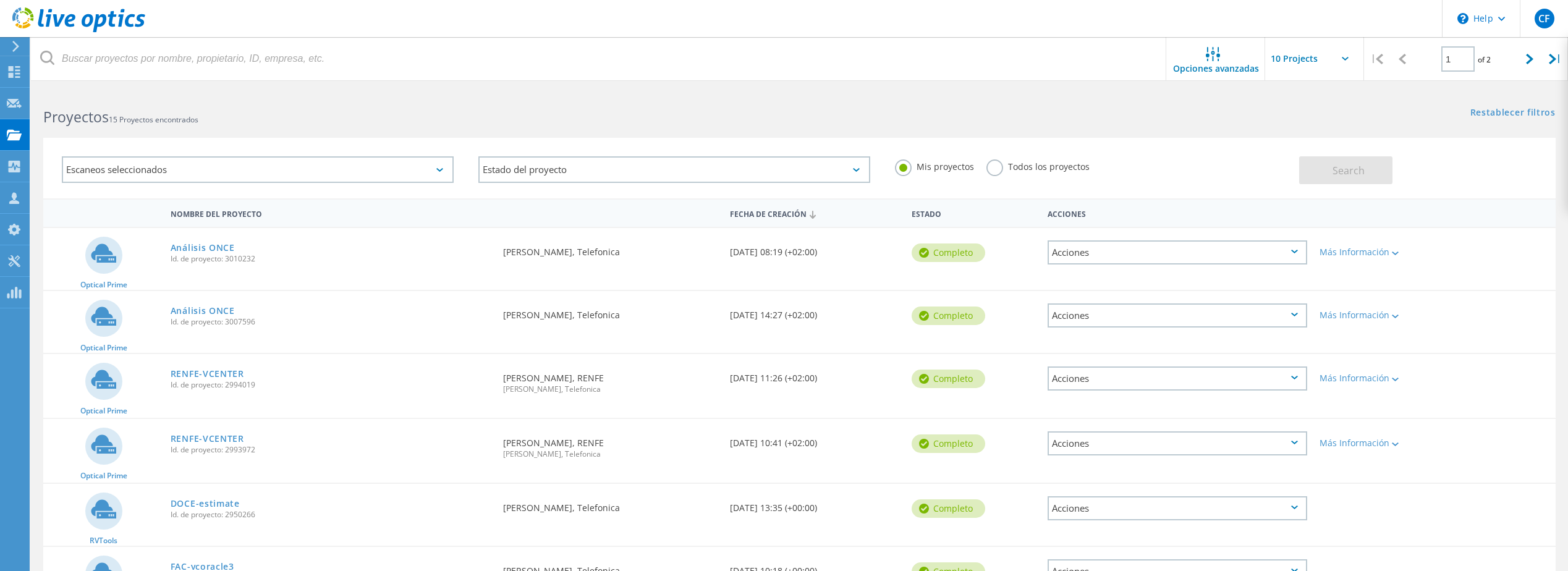
click at [1020, 100] on div "Restablecer filtros Mostrar filtros" at bounding box center [1183, 100] width 768 height 23
click at [1133, 256] on div "Acciones" at bounding box center [1177, 252] width 260 height 24
click at [1115, 241] on div "Detalles del proyecto" at bounding box center [1177, 243] width 257 height 19
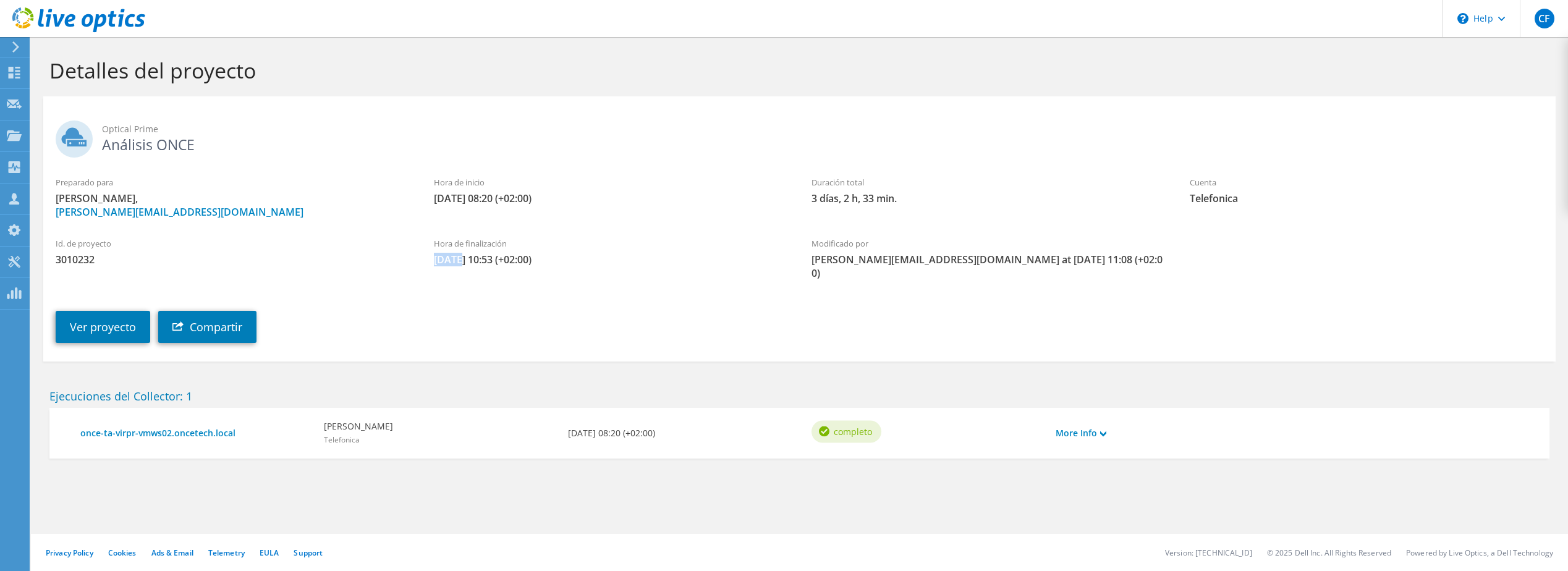
drag, startPoint x: 459, startPoint y: 258, endPoint x: 430, endPoint y: 261, distance: 29.2
click at [430, 261] on div "Hora de finalización [DATE] 10:53 (+02:00)" at bounding box center [610, 252] width 378 height 42
drag, startPoint x: 430, startPoint y: 261, endPoint x: 447, endPoint y: 258, distance: 17.3
click at [447, 258] on span "[DATE] 10:53 (+02:00)" at bounding box center [610, 259] width 354 height 13
click at [1093, 427] on link "More Info" at bounding box center [1081, 433] width 51 height 13
